Goal: Book appointment/travel/reservation

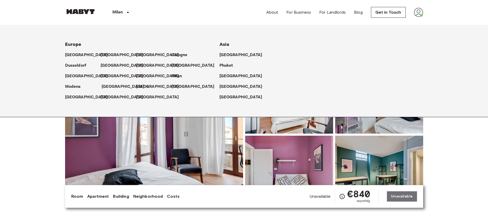
click at [111, 87] on p "[GEOGRAPHIC_DATA]" at bounding box center [123, 87] width 43 height 6
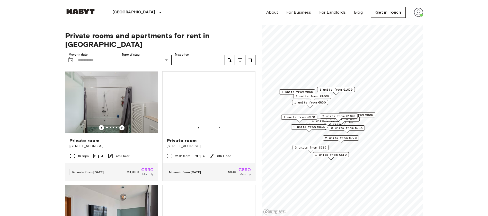
scroll to position [5, 0]
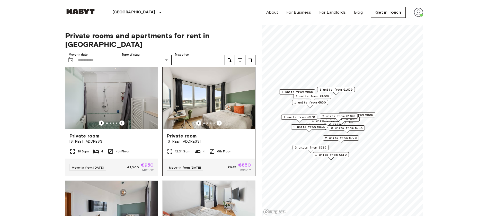
click at [207, 91] on img at bounding box center [209, 98] width 93 height 62
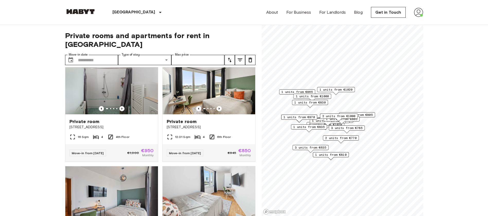
scroll to position [0, 0]
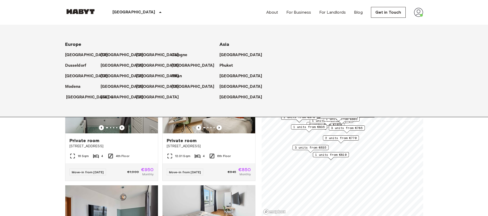
click at [76, 97] on p "[GEOGRAPHIC_DATA]" at bounding box center [87, 97] width 43 height 6
